Goal: Find specific page/section: Find specific page/section

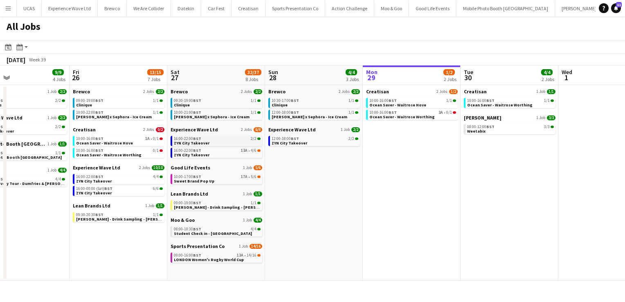
scroll to position [0, 223]
click at [203, 154] on span "ZYN City Takeover" at bounding box center [192, 154] width 36 height 5
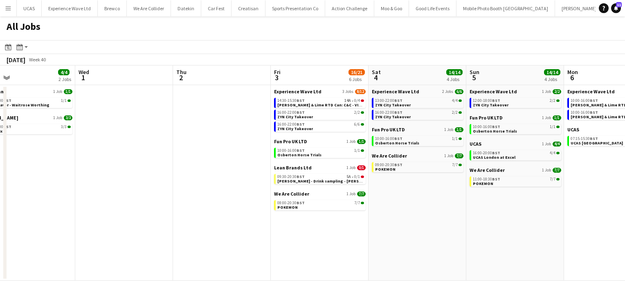
scroll to position [0, 286]
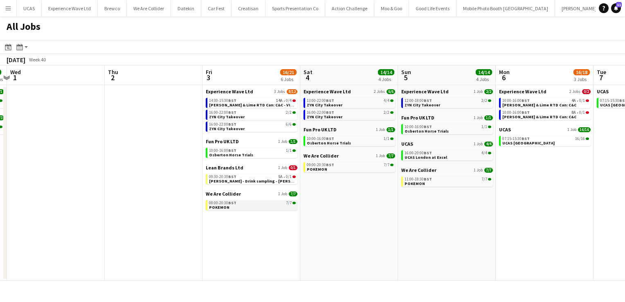
click at [254, 203] on div "08:00-20:30 BST 7/7" at bounding box center [252, 203] width 87 height 4
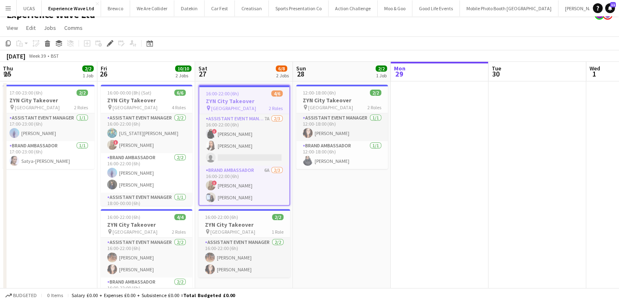
click at [419, 175] on app-date-cell at bounding box center [440, 247] width 98 height 332
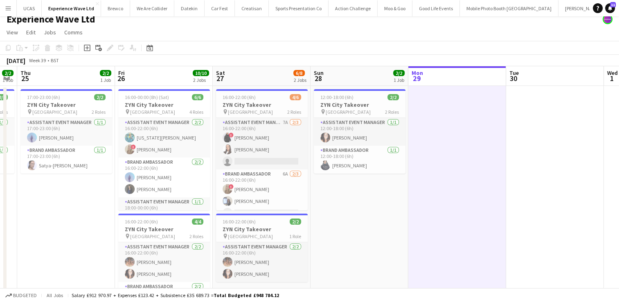
scroll to position [5, 0]
